Goal: Find specific page/section: Find specific page/section

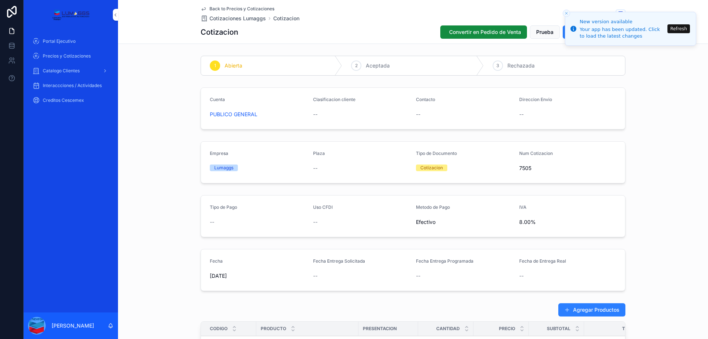
click at [663, 97] on div "Cuenta PUBLICO GENERAL Clasificacion cliente -- Contacto -- Direccion Envio --" at bounding box center [413, 108] width 590 height 48
click at [675, 29] on button "Refresh" at bounding box center [678, 28] width 22 height 9
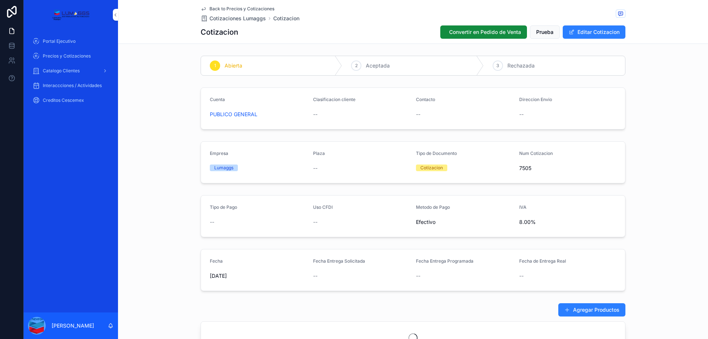
click at [398, 32] on div "Cotizacion Convertir en Pedido de Venta Prueba Editar Cotizacion" at bounding box center [413, 32] width 425 height 14
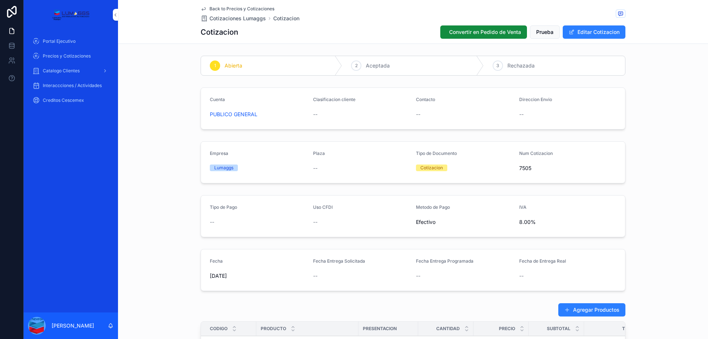
click at [399, 33] on div "Cotizacion Convertir en Pedido de Venta Prueba Editar Cotizacion" at bounding box center [413, 32] width 425 height 14
click at [396, 32] on div "Cotizacion Convertir en Pedido de Venta Prueba Editar Cotizacion" at bounding box center [413, 32] width 425 height 14
click at [693, 74] on div "1 Abierta 2 Aceptada 3 Rechazada" at bounding box center [413, 66] width 590 height 26
click at [69, 58] on span "Precios y Cotizaciones" at bounding box center [67, 56] width 48 height 6
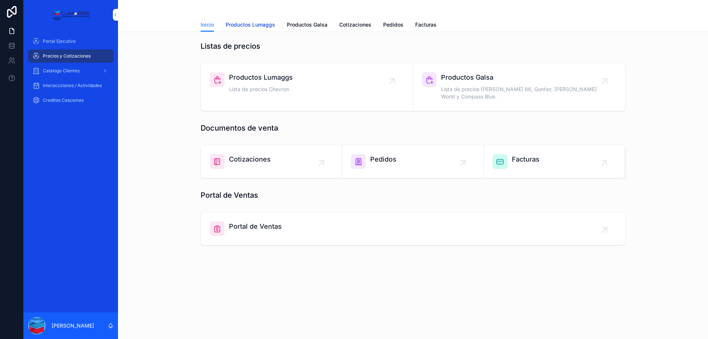
click at [245, 22] on span "Productos Lumaggs" at bounding box center [250, 24] width 49 height 7
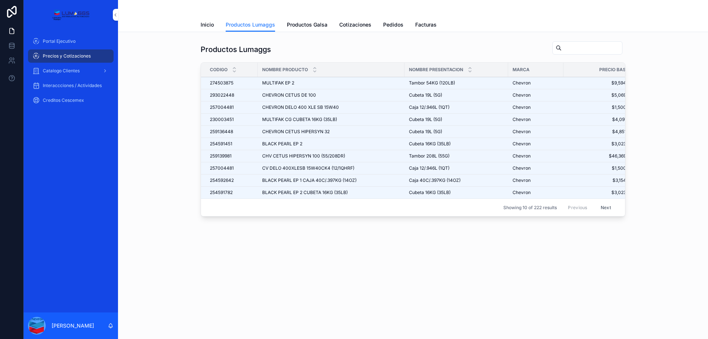
click at [575, 50] on input "scrollable content" at bounding box center [592, 48] width 60 height 10
click at [94, 68] on div "Catalogo Clientes" at bounding box center [70, 71] width 77 height 12
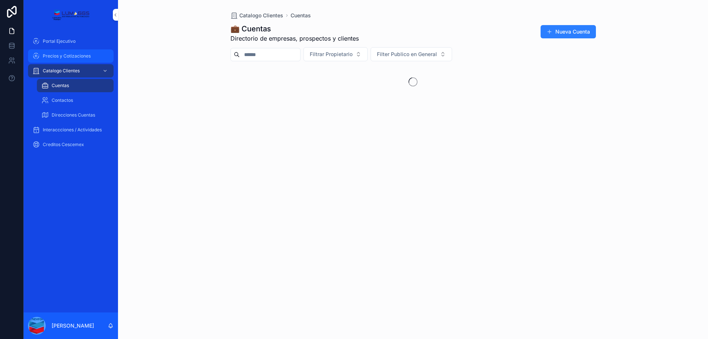
click at [86, 53] on span "Precios y Cotizaciones" at bounding box center [67, 56] width 48 height 6
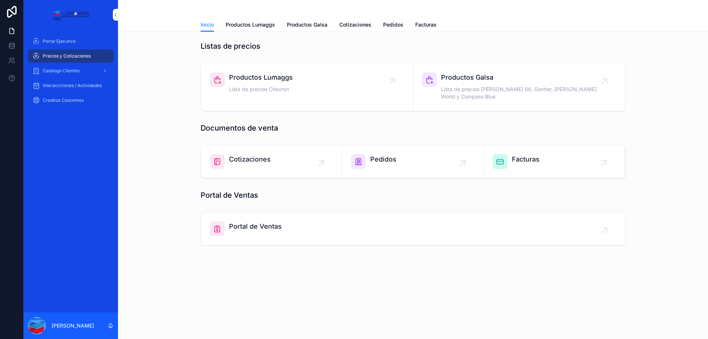
click at [244, 154] on span "Cotizaciones" at bounding box center [250, 159] width 42 height 10
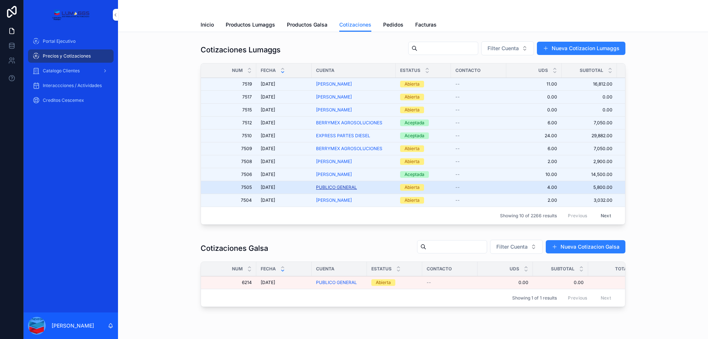
click at [343, 187] on span "PUBLICO GENERAL" at bounding box center [336, 187] width 41 height 6
